Goal: Task Accomplishment & Management: Use online tool/utility

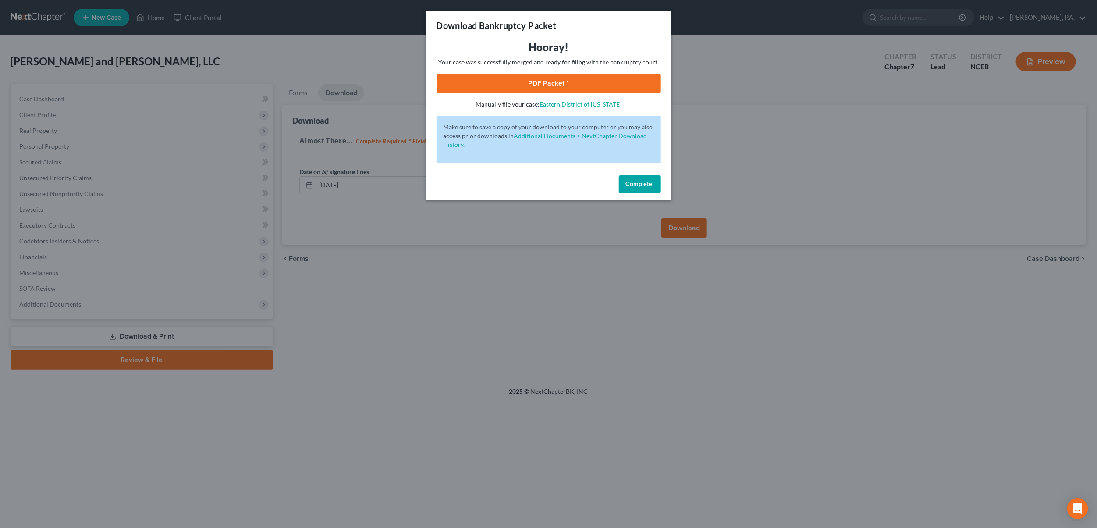
click at [654, 183] on button "Complete!" at bounding box center [640, 184] width 42 height 18
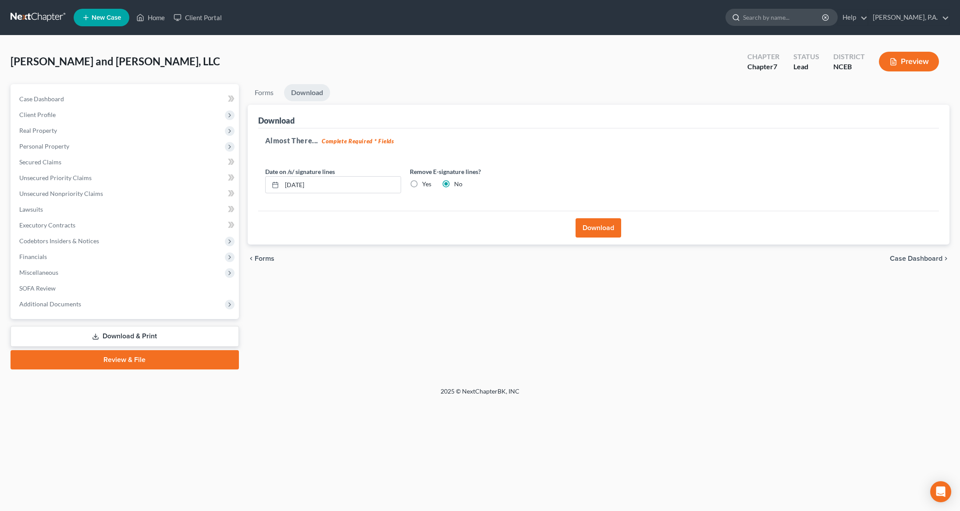
click at [797, 13] on input "search" at bounding box center [783, 17] width 80 height 16
type input "colatrella"
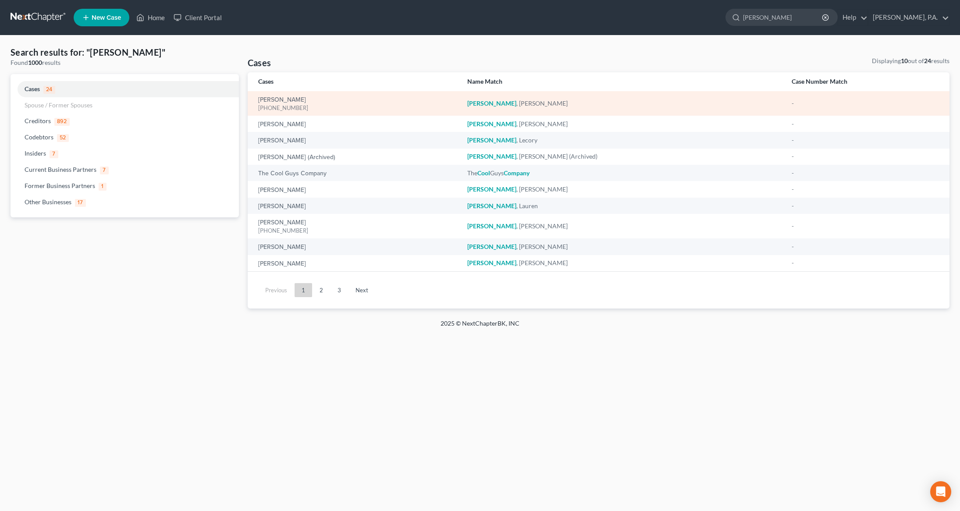
click at [273, 108] on div "[PHONE_NUMBER]" at bounding box center [355, 108] width 195 height 8
click at [273, 102] on link "[PERSON_NAME]" at bounding box center [282, 100] width 48 height 6
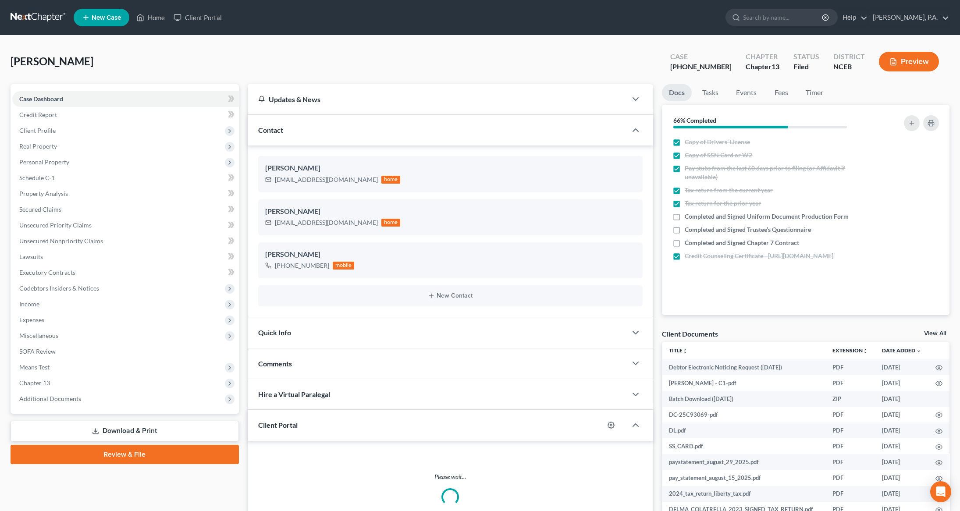
scroll to position [53, 0]
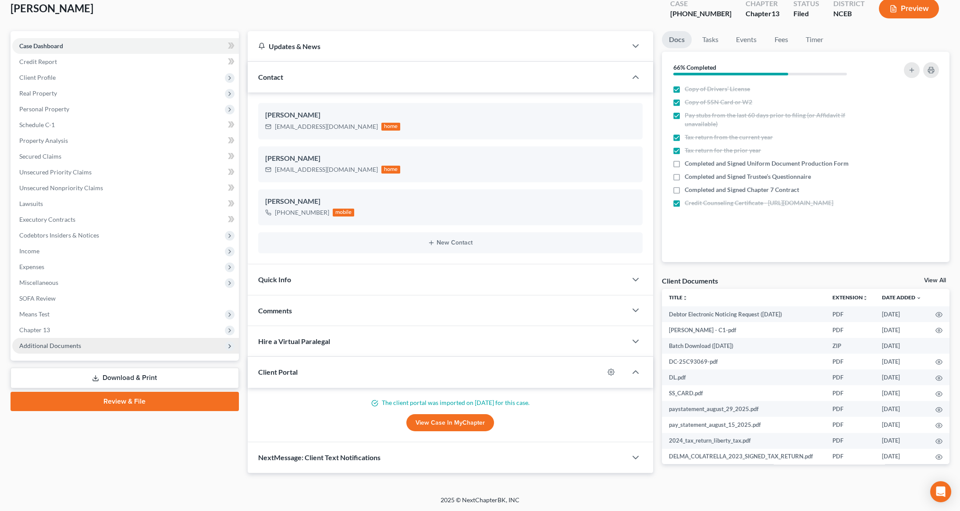
click at [89, 348] on span "Additional Documents" at bounding box center [125, 346] width 227 height 16
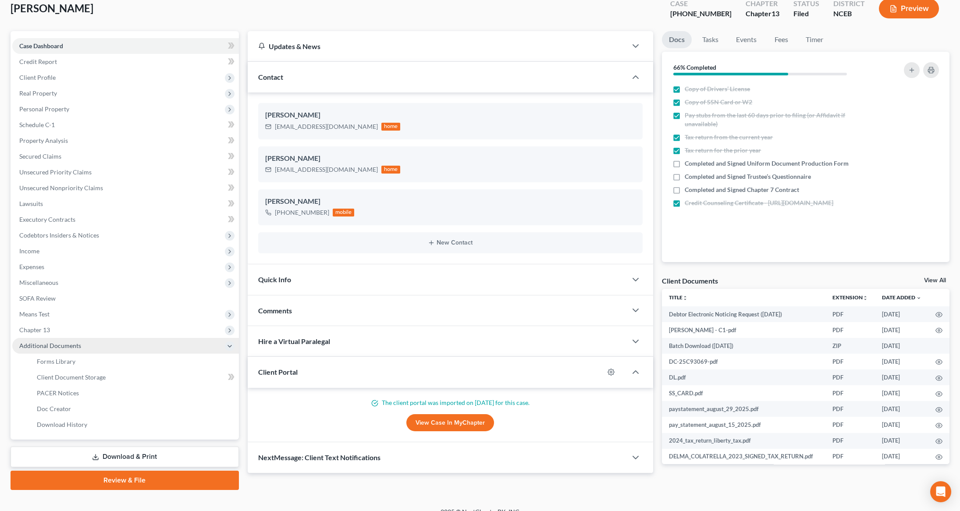
scroll to position [64, 0]
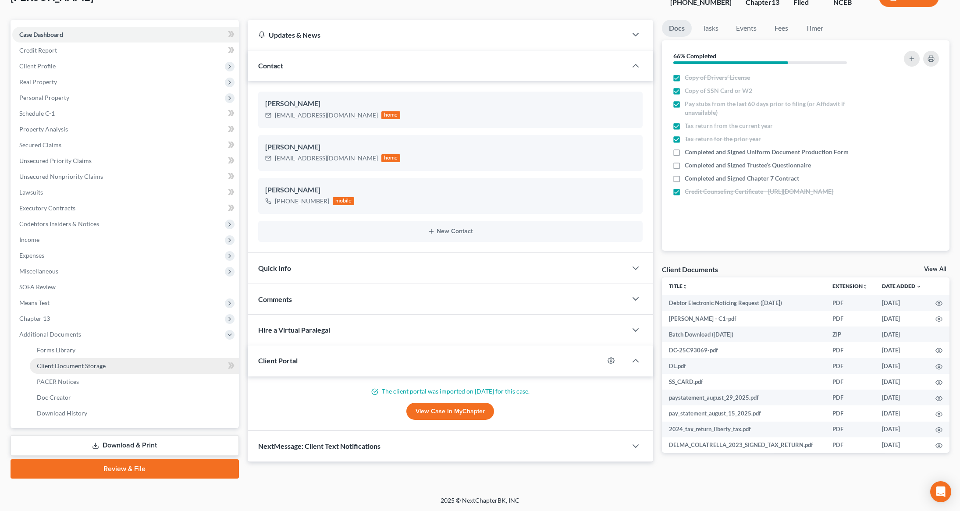
click at [80, 362] on span "Client Document Storage" at bounding box center [71, 365] width 69 height 7
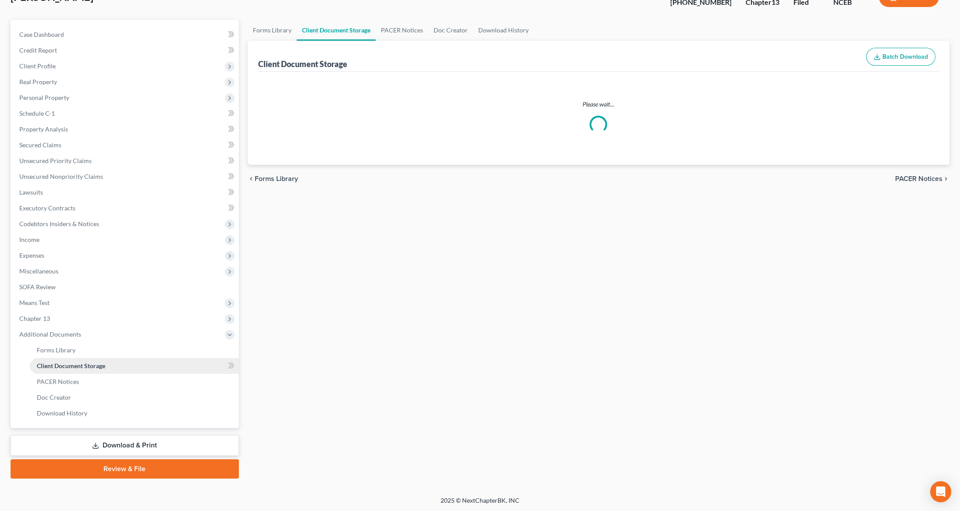
select select "0"
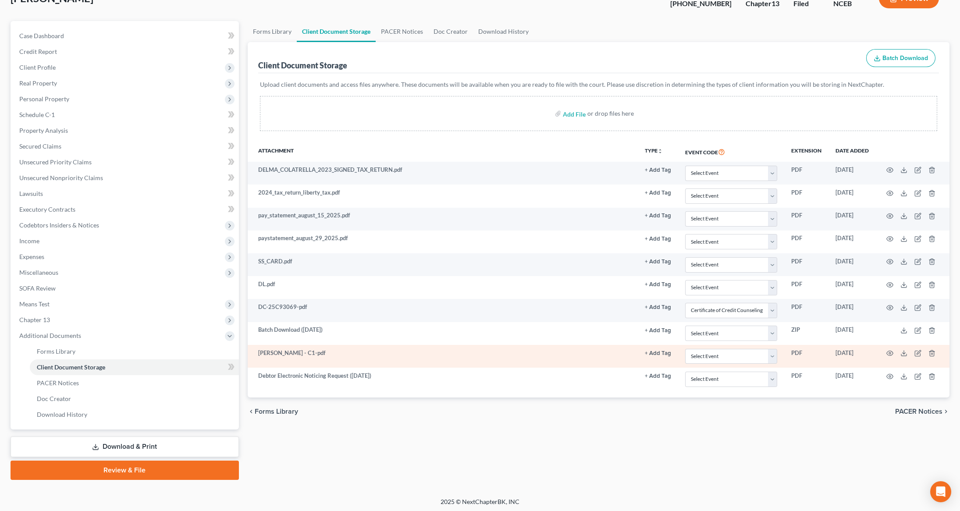
scroll to position [64, 0]
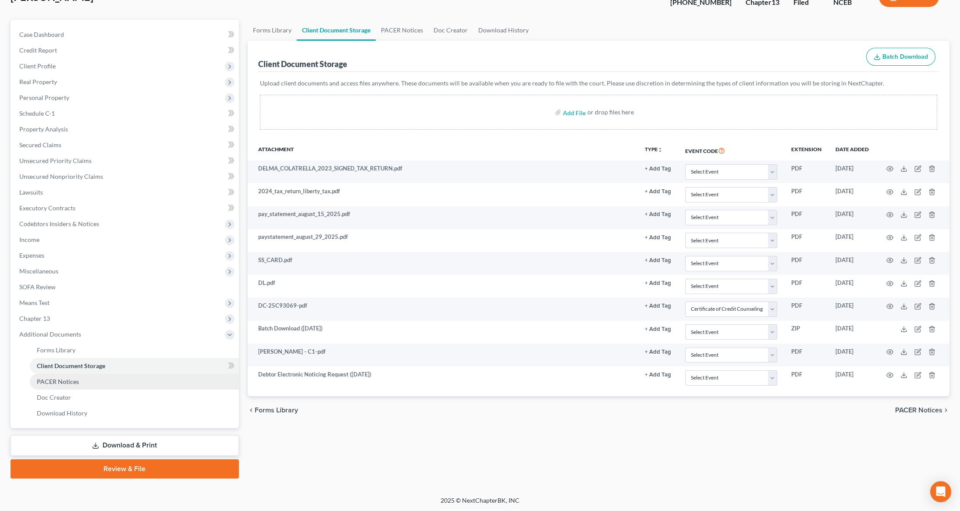
click at [76, 386] on link "PACER Notices" at bounding box center [134, 382] width 209 height 16
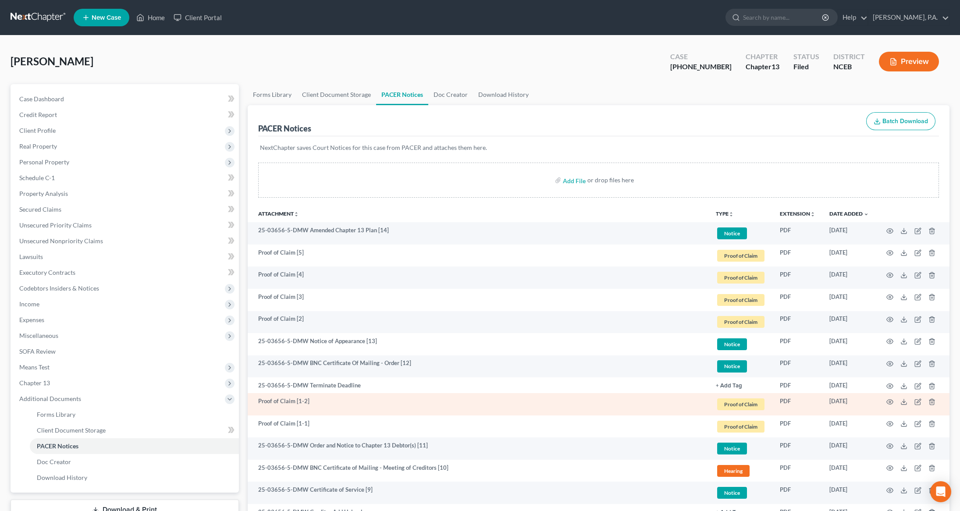
scroll to position [245, 0]
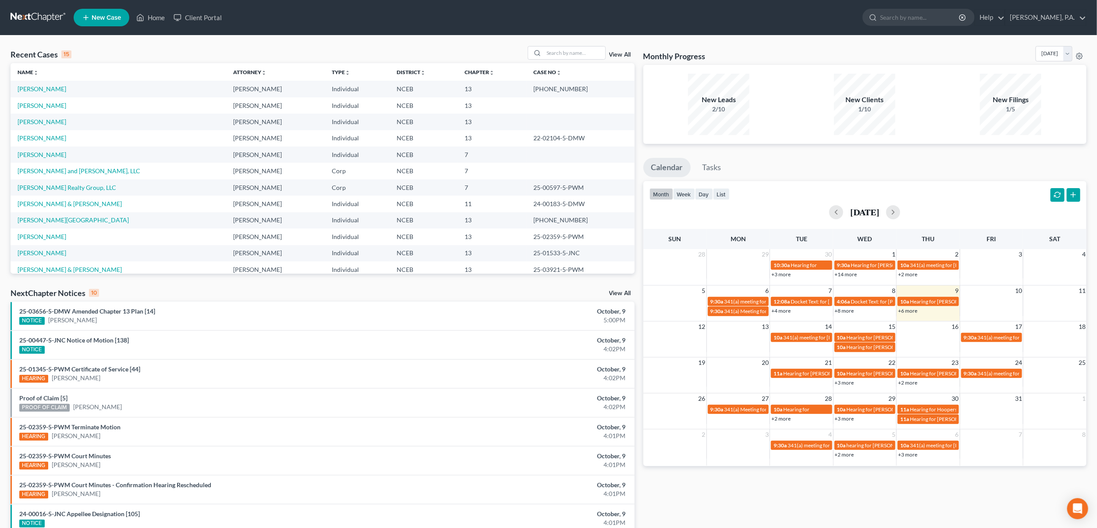
click at [582, 45] on div "Recent Cases 15 View All Name unfold_more expand_more expand_less Attorney unfo…" at bounding box center [548, 324] width 1097 height 579
click at [581, 48] on input "search" at bounding box center [574, 52] width 61 height 13
type input "Harvey"
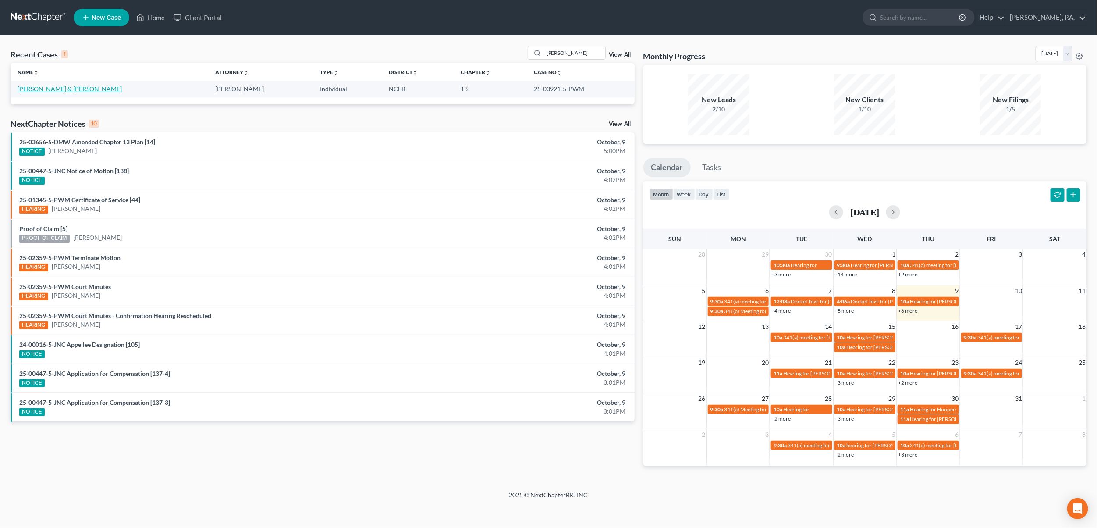
click at [43, 91] on link "Harvey, Angela & Bobby" at bounding box center [70, 88] width 104 height 7
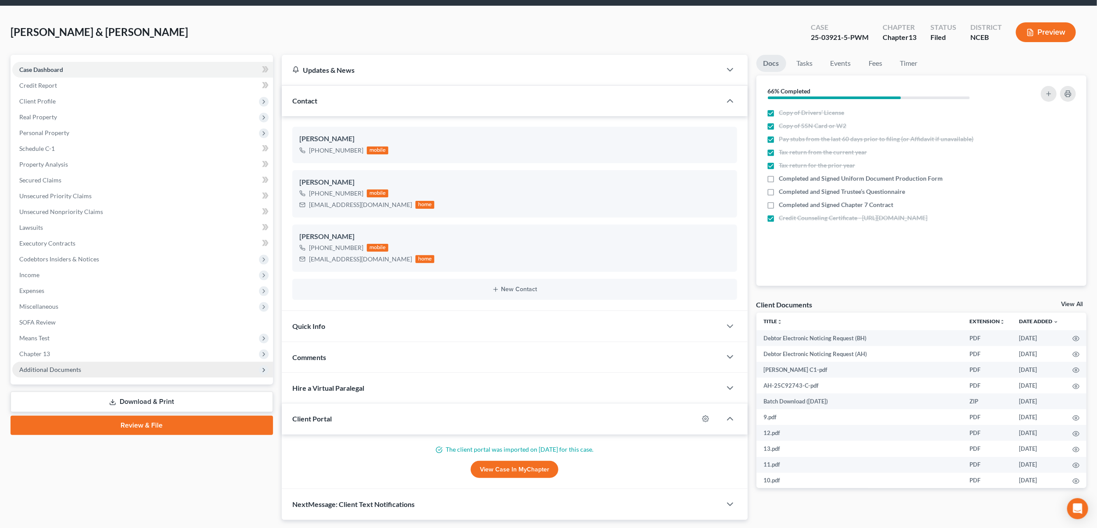
scroll to position [31, 0]
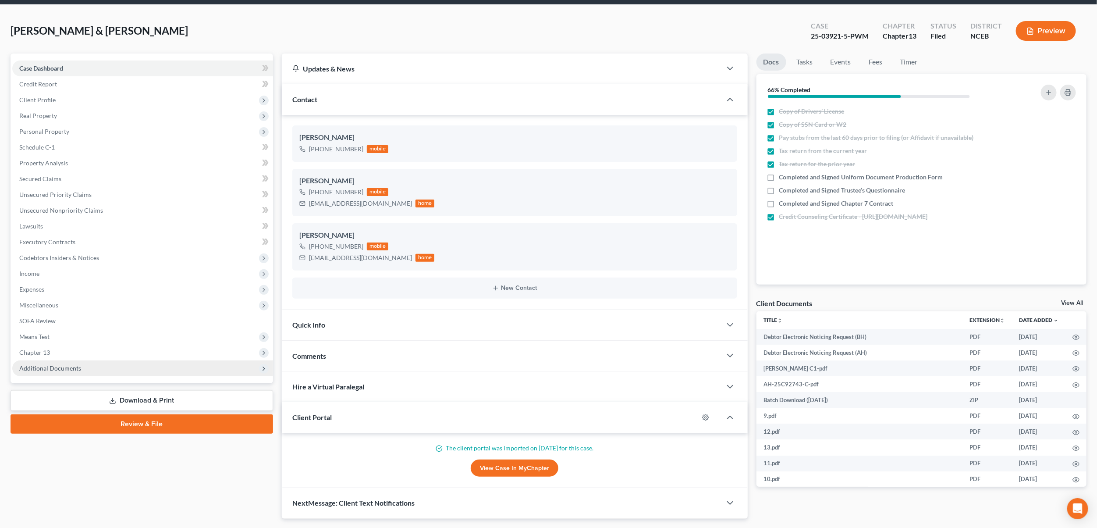
click at [43, 370] on span "Additional Documents" at bounding box center [50, 367] width 62 height 7
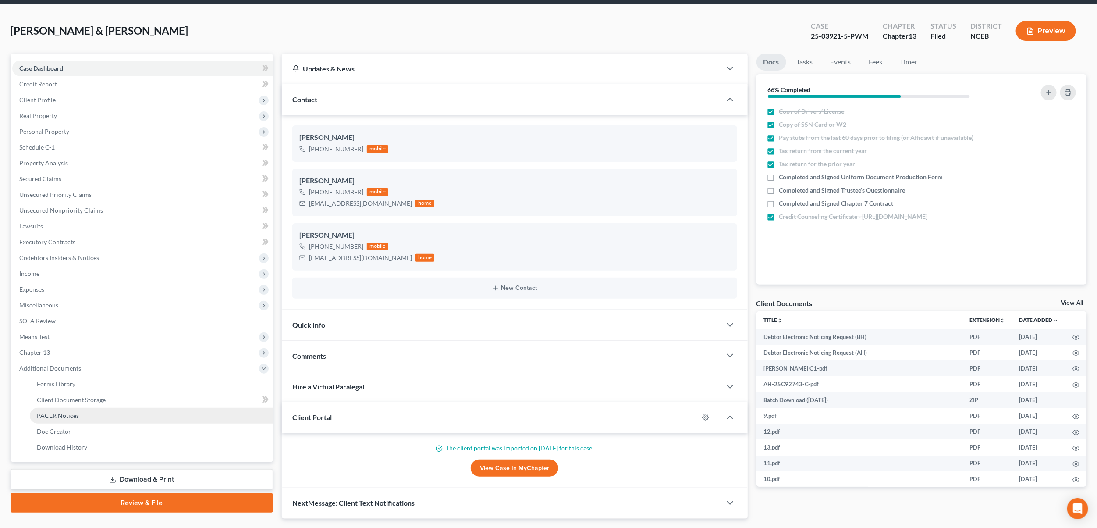
click at [60, 412] on span "PACER Notices" at bounding box center [58, 414] width 42 height 7
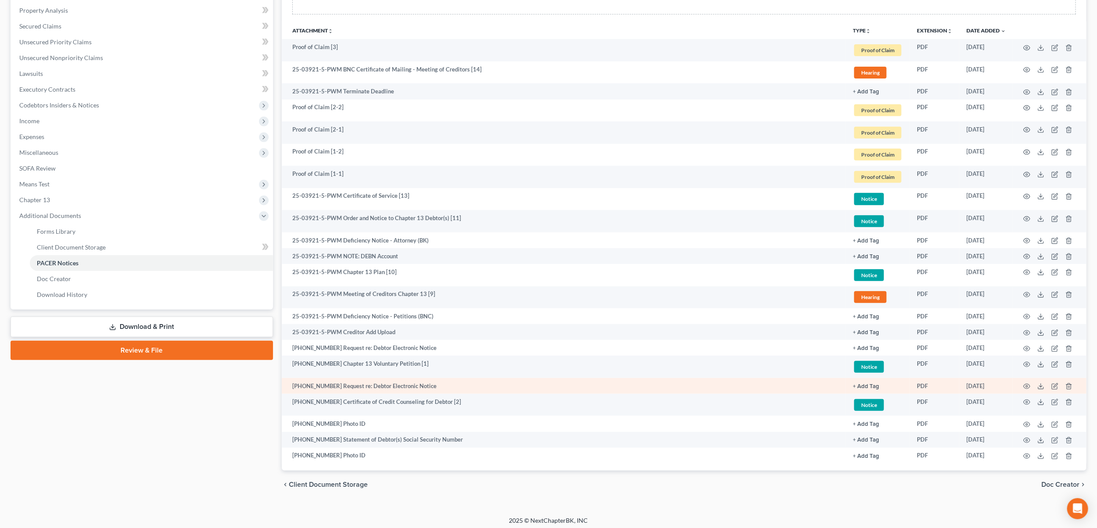
scroll to position [188, 0]
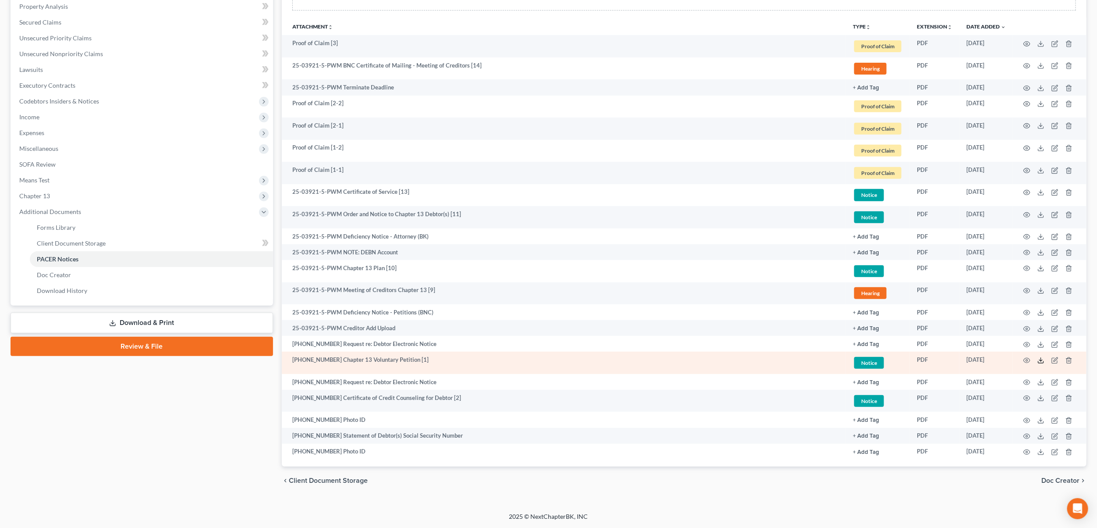
click at [1042, 360] on polyline at bounding box center [1040, 359] width 3 height 1
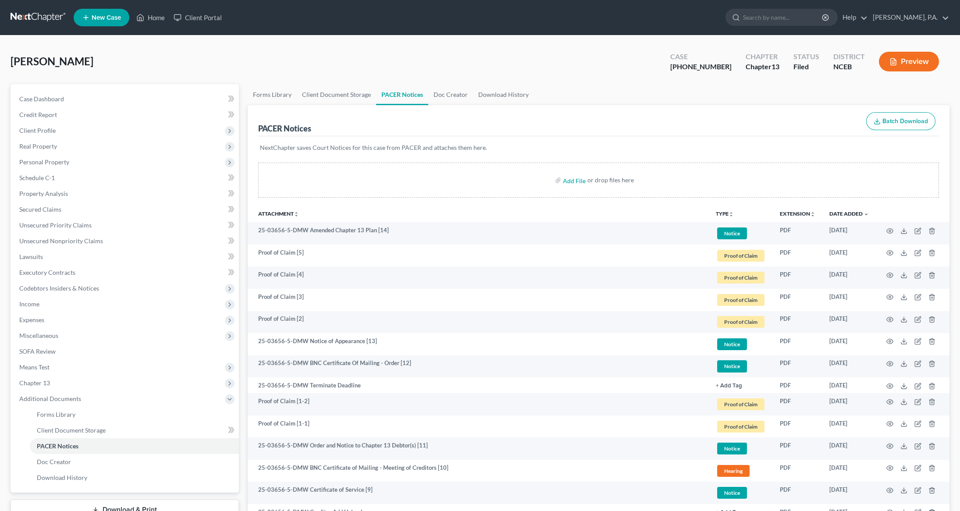
scroll to position [245, 0]
